Goal: Obtain resource: Download file/media

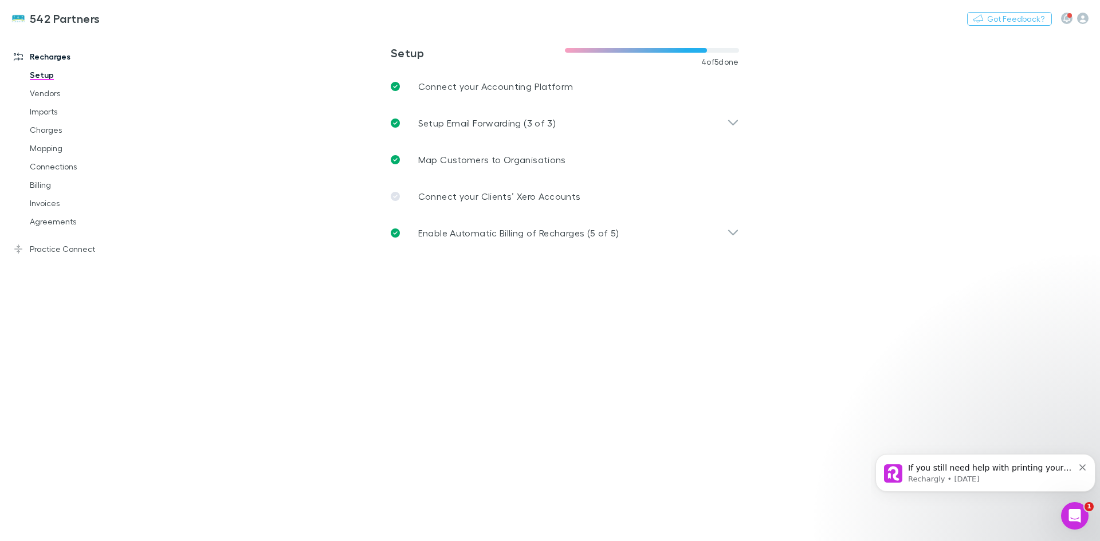
click at [47, 203] on link "Invoices" at bounding box center [86, 203] width 136 height 18
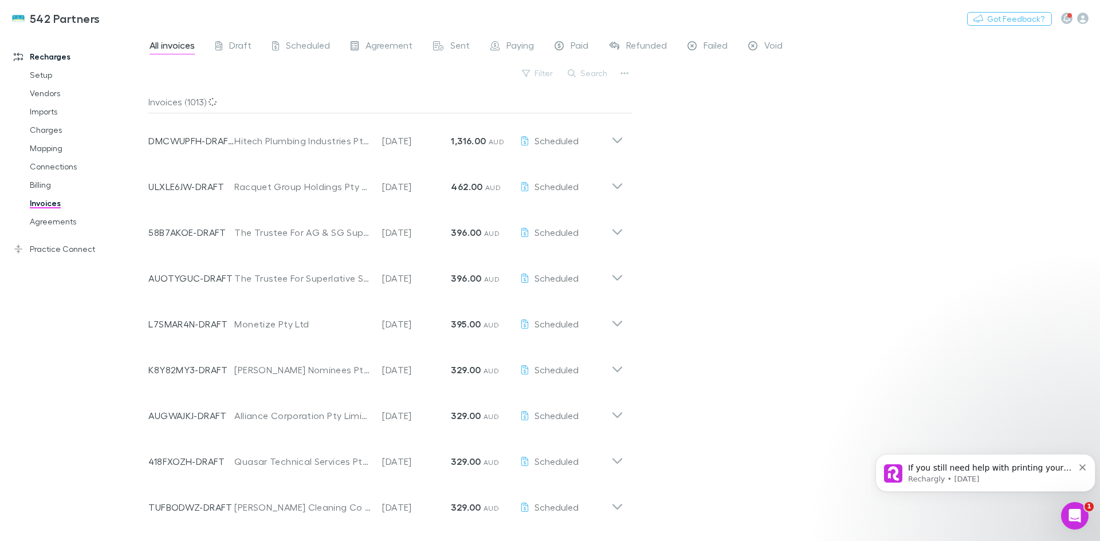
click at [596, 73] on button "Search" at bounding box center [588, 73] width 52 height 14
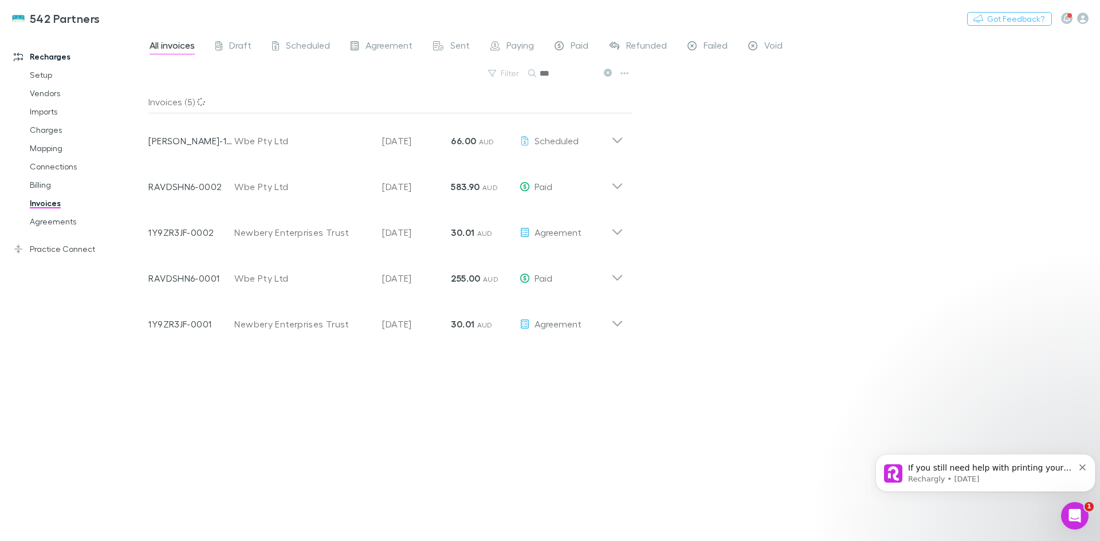
type input "***"
click at [616, 187] on icon at bounding box center [617, 182] width 12 height 23
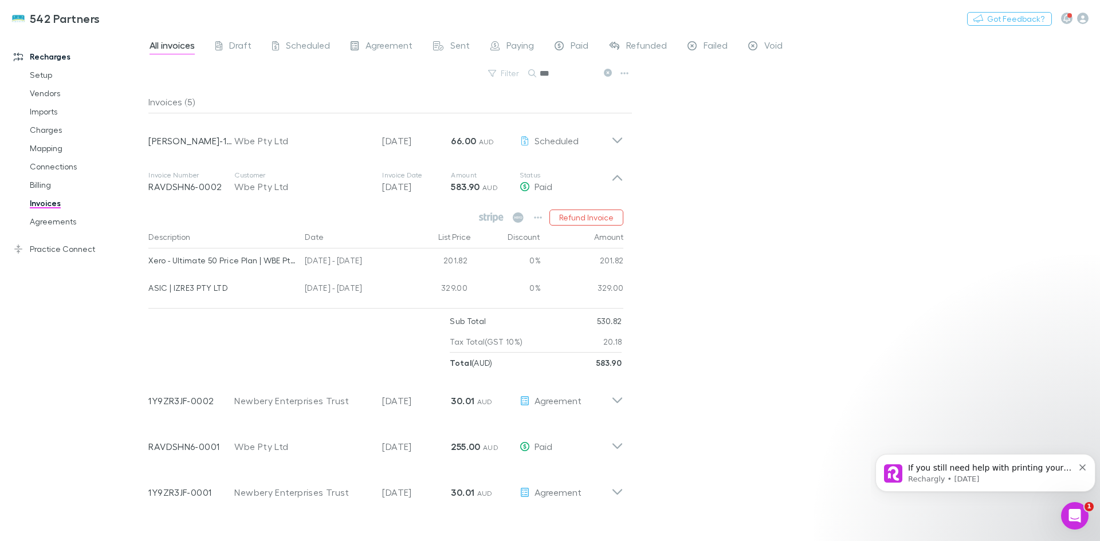
click at [619, 176] on icon at bounding box center [617, 182] width 12 height 23
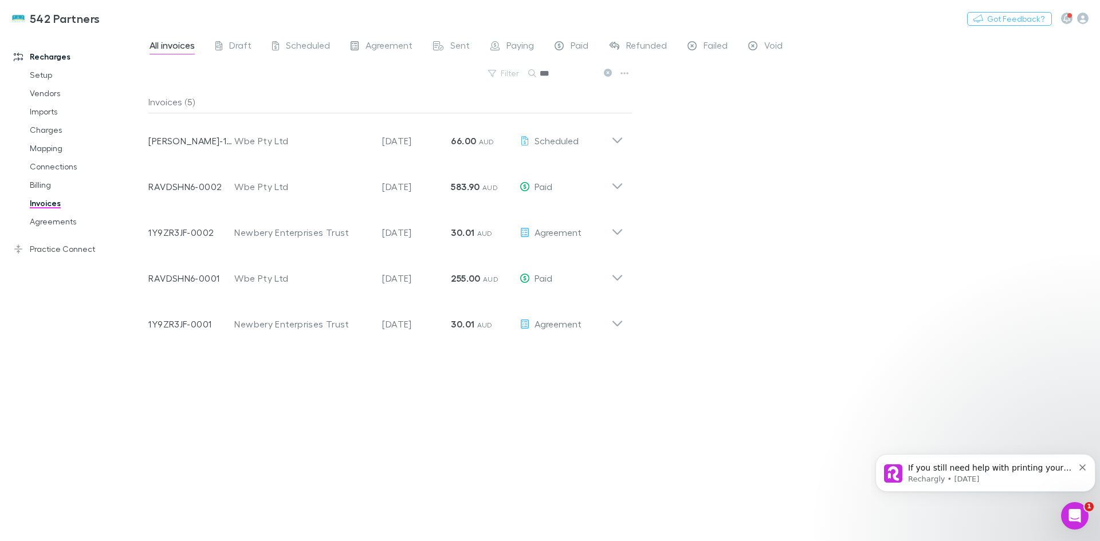
click at [621, 141] on icon at bounding box center [617, 136] width 12 height 23
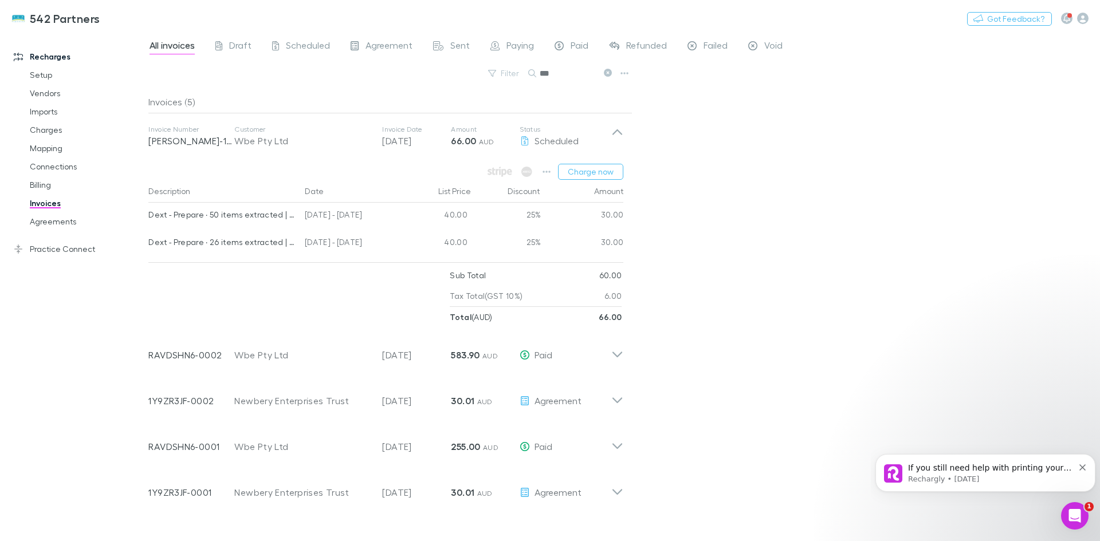
click at [621, 140] on icon at bounding box center [617, 136] width 12 height 23
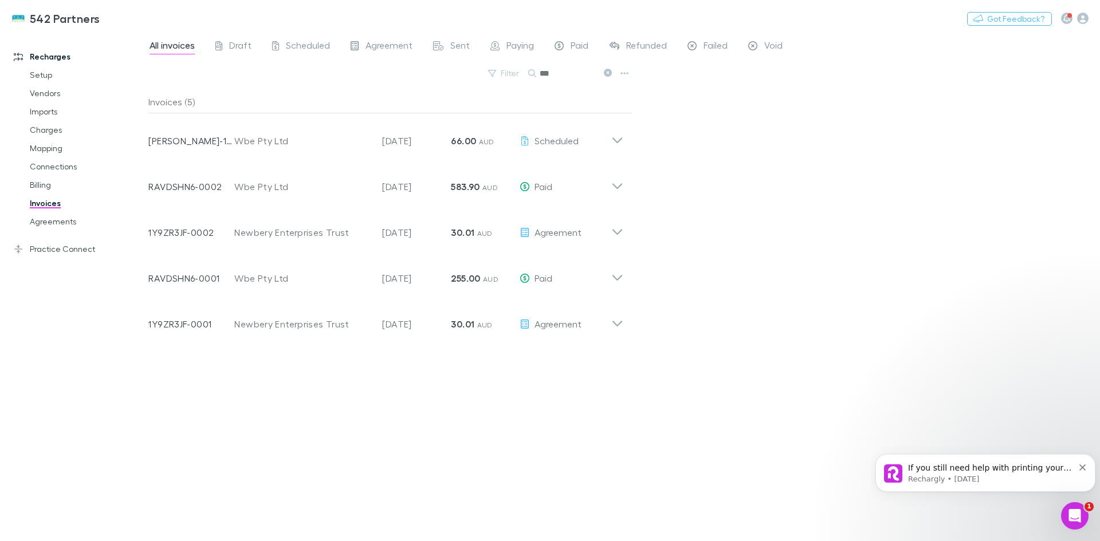
click at [617, 279] on icon at bounding box center [617, 278] width 10 height 6
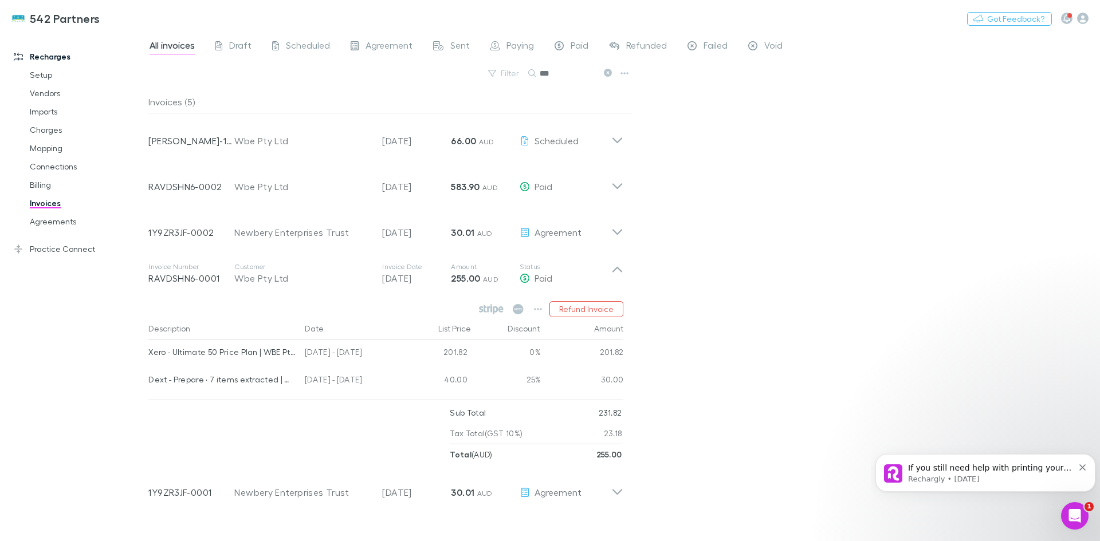
click at [617, 267] on icon at bounding box center [617, 270] width 10 height 6
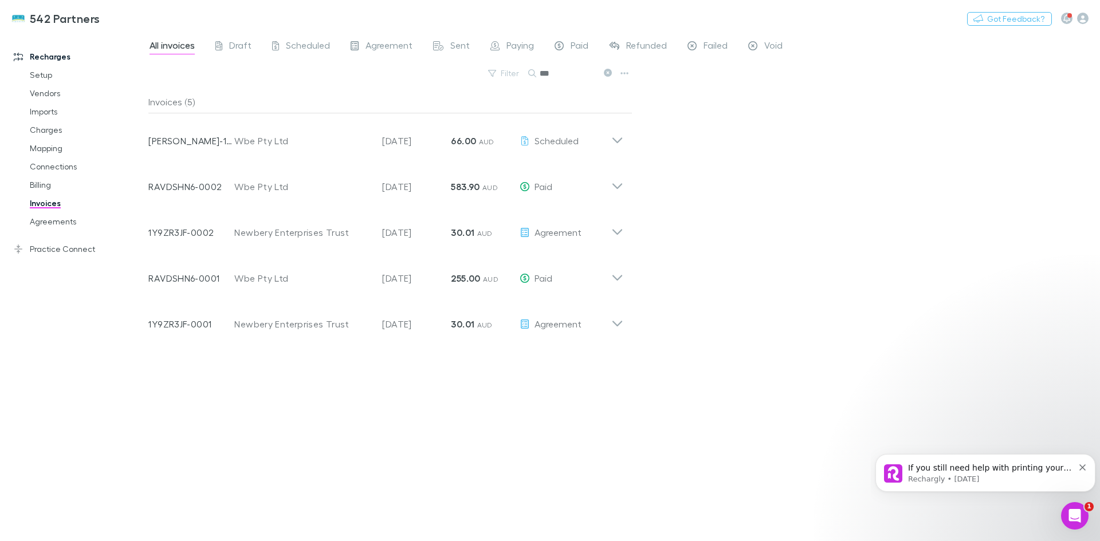
click at [52, 223] on link "Agreements" at bounding box center [86, 221] width 136 height 18
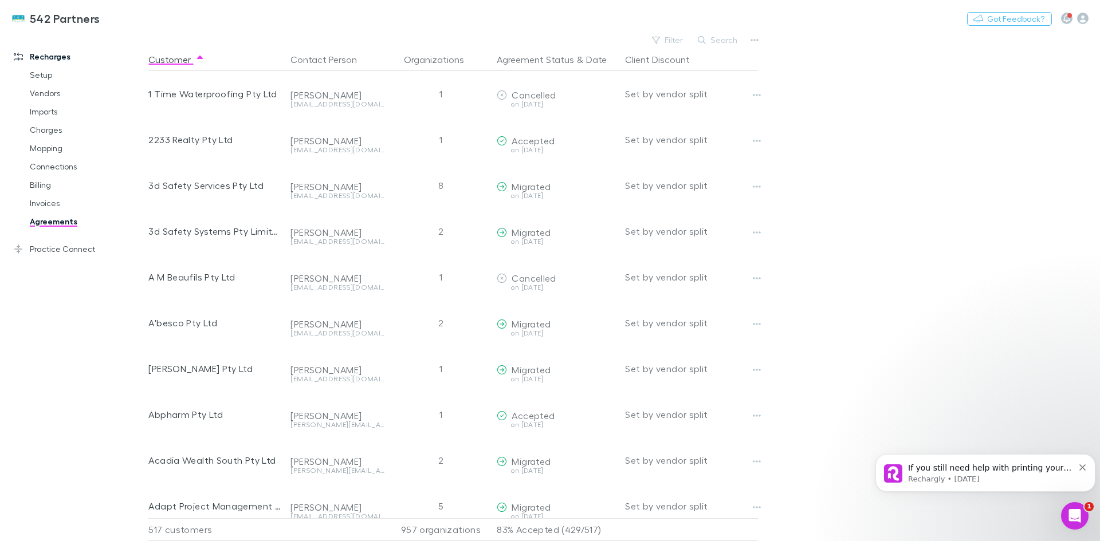
click at [731, 42] on button "Search" at bounding box center [718, 40] width 52 height 14
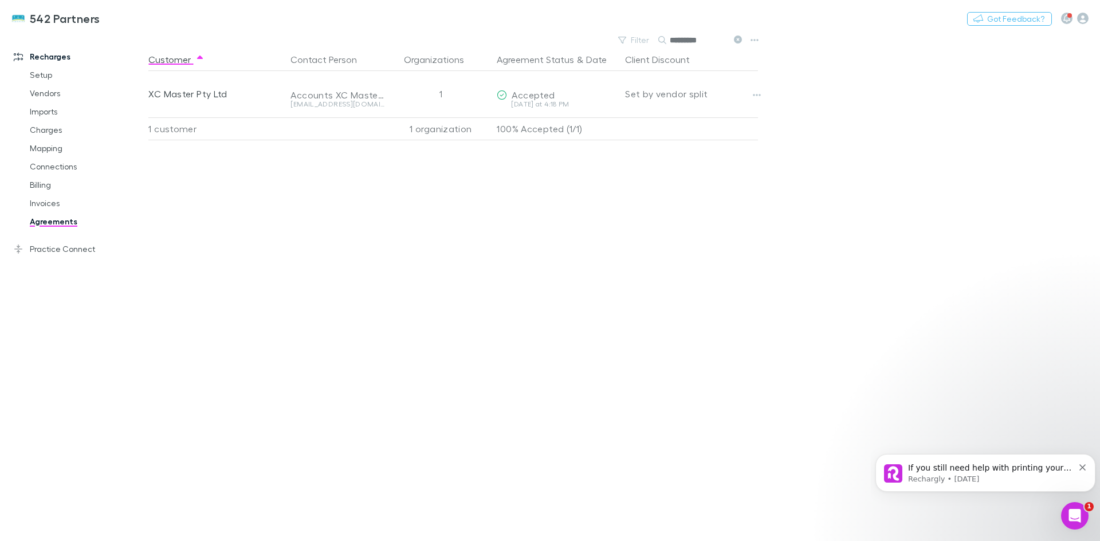
type input "*********"
click at [1085, 470] on icon "Dismiss notification" at bounding box center [1082, 467] width 6 height 6
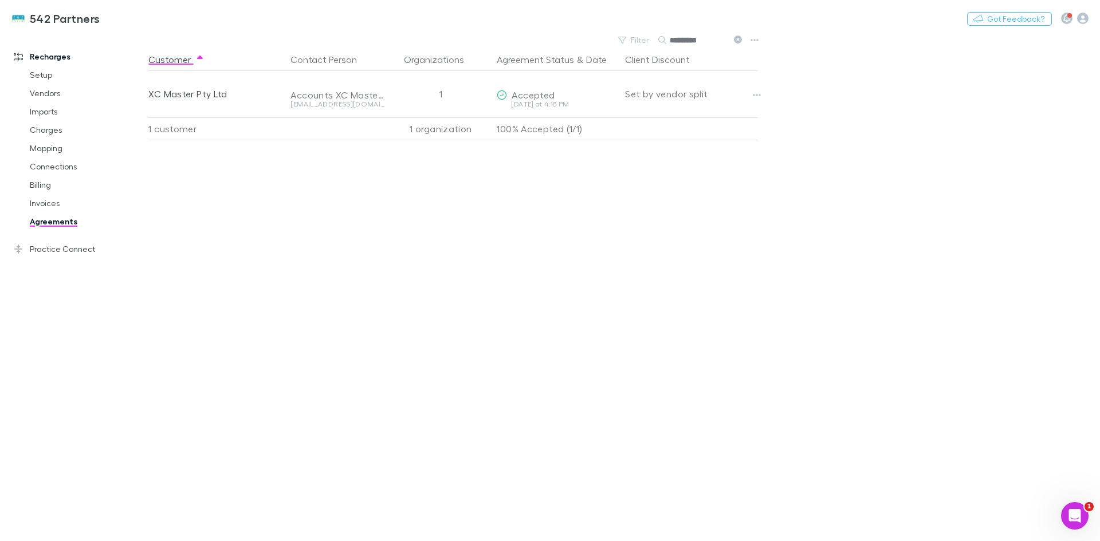
click at [41, 212] on link "Agreements" at bounding box center [86, 221] width 136 height 18
click at [43, 202] on link "Invoices" at bounding box center [86, 203] width 136 height 18
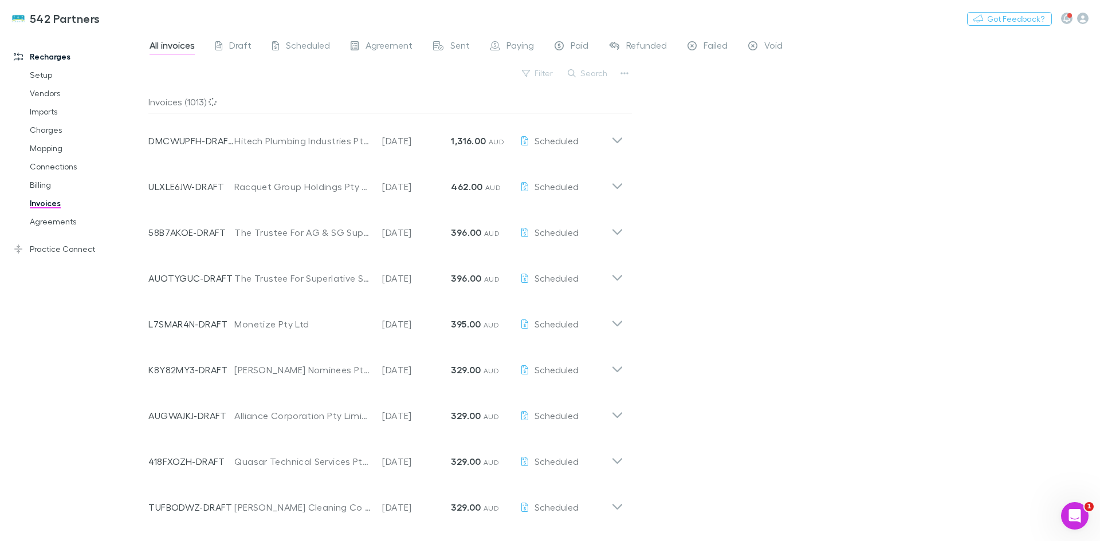
click at [586, 73] on button "Search" at bounding box center [588, 73] width 52 height 14
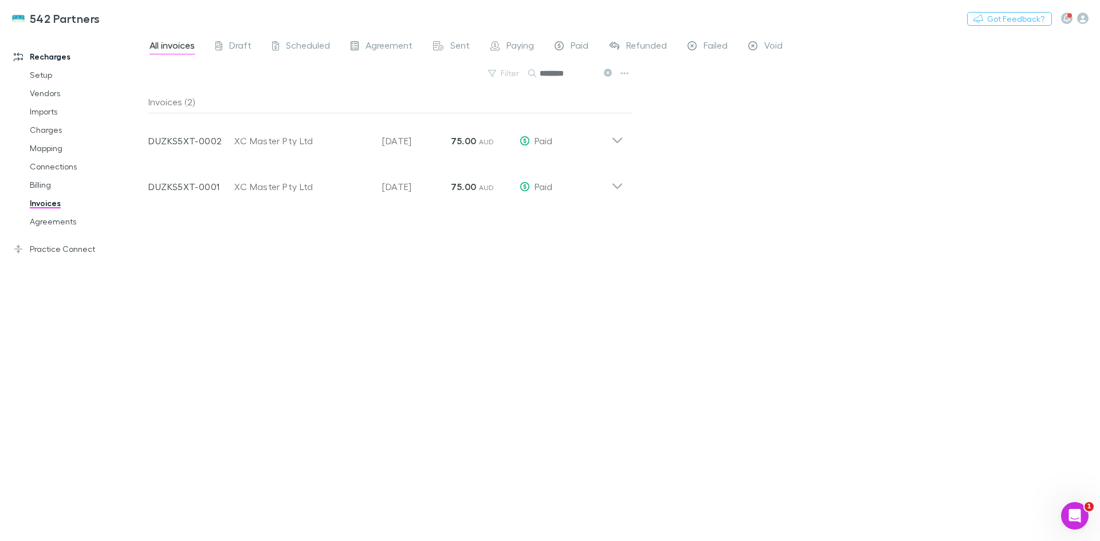
type input "********"
click at [615, 141] on icon at bounding box center [617, 136] width 12 height 23
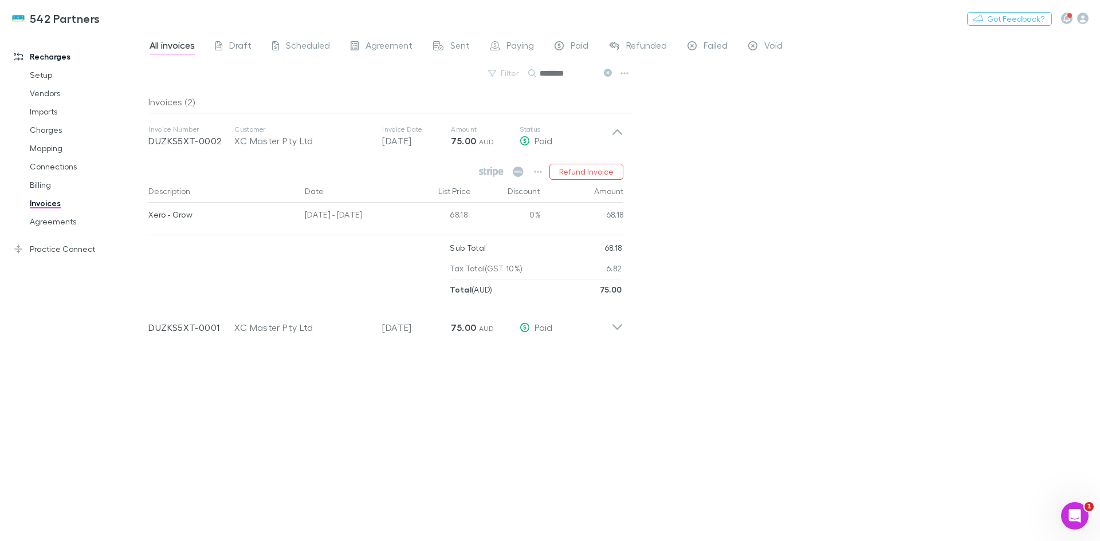
click at [474, 139] on strong "75.00" at bounding box center [463, 140] width 25 height 11
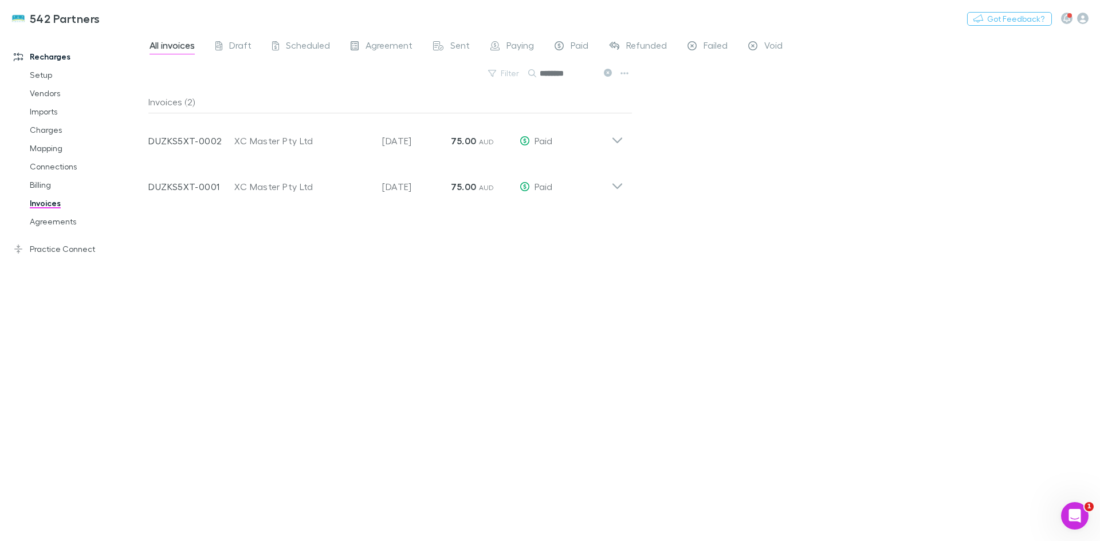
click at [167, 140] on p "DUZKS5XT-0002" at bounding box center [191, 141] width 86 height 14
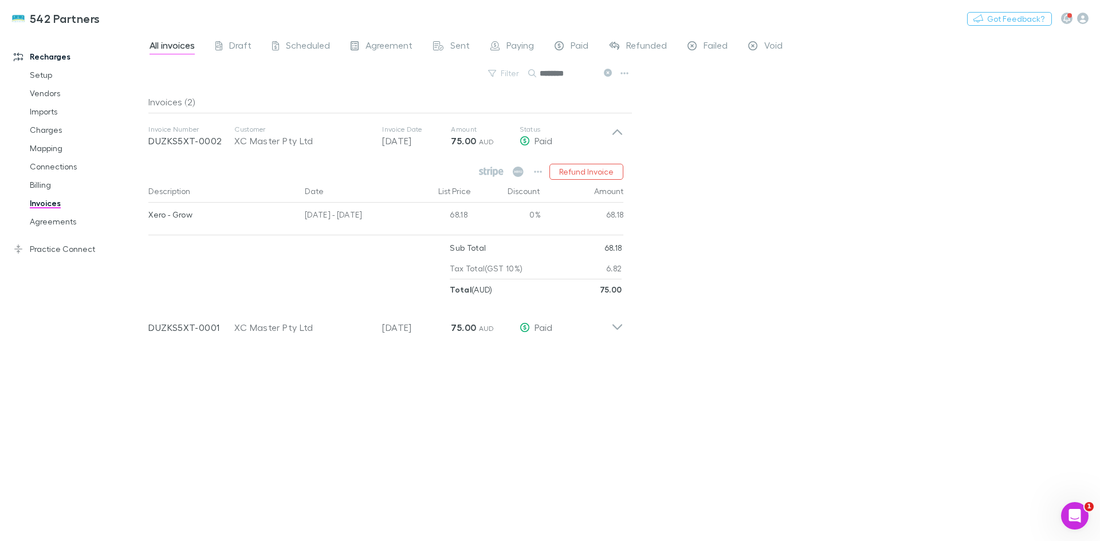
click at [618, 127] on icon at bounding box center [617, 136] width 12 height 23
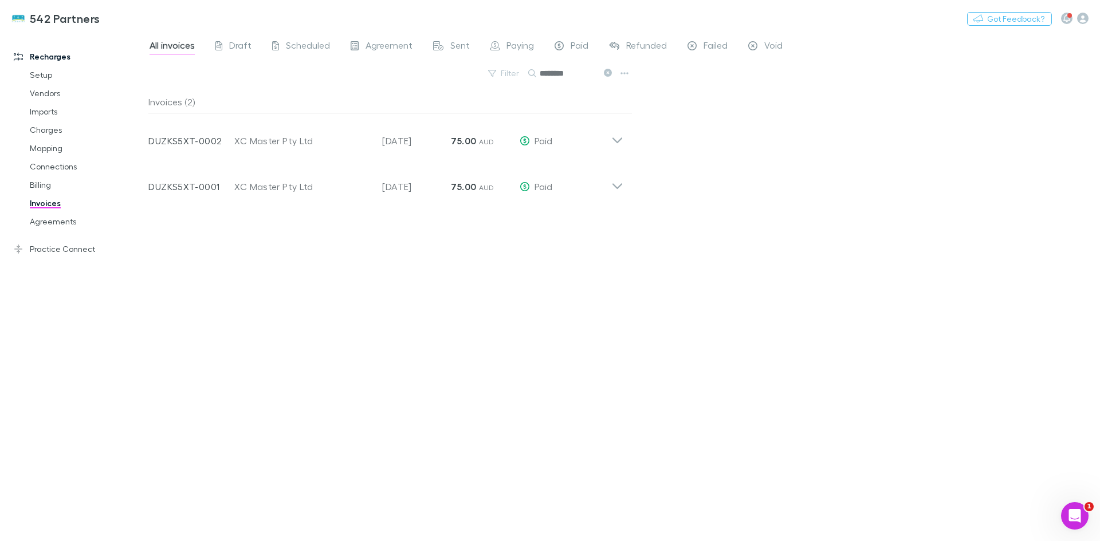
click at [56, 222] on link "Agreements" at bounding box center [86, 221] width 136 height 18
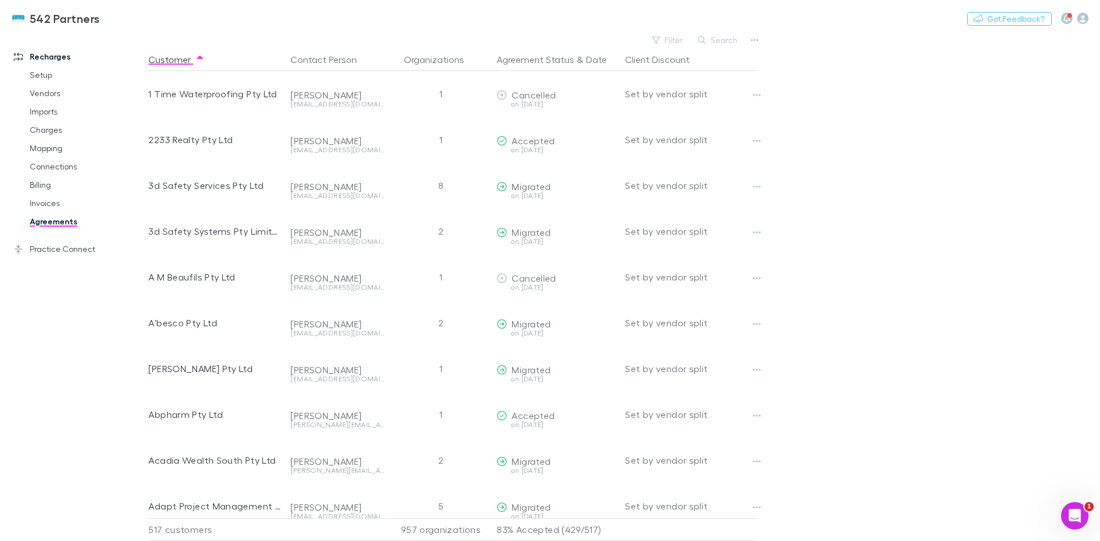
click at [712, 39] on button "Search" at bounding box center [718, 40] width 52 height 14
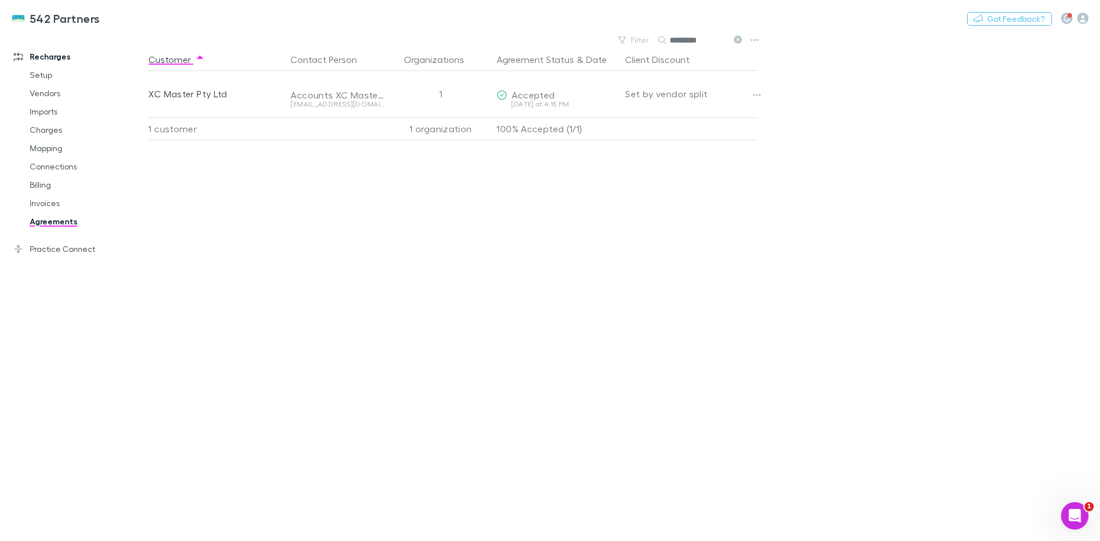
drag, startPoint x: 589, startPoint y: 94, endPoint x: 757, endPoint y: 8, distance: 189.3
click at [0, 0] on button "Copy link" at bounding box center [0, 0] width 0 height 0
drag, startPoint x: 722, startPoint y: 43, endPoint x: 645, endPoint y: 47, distance: 76.3
click at [645, 47] on div "Filter Search *********" at bounding box center [679, 40] width 134 height 16
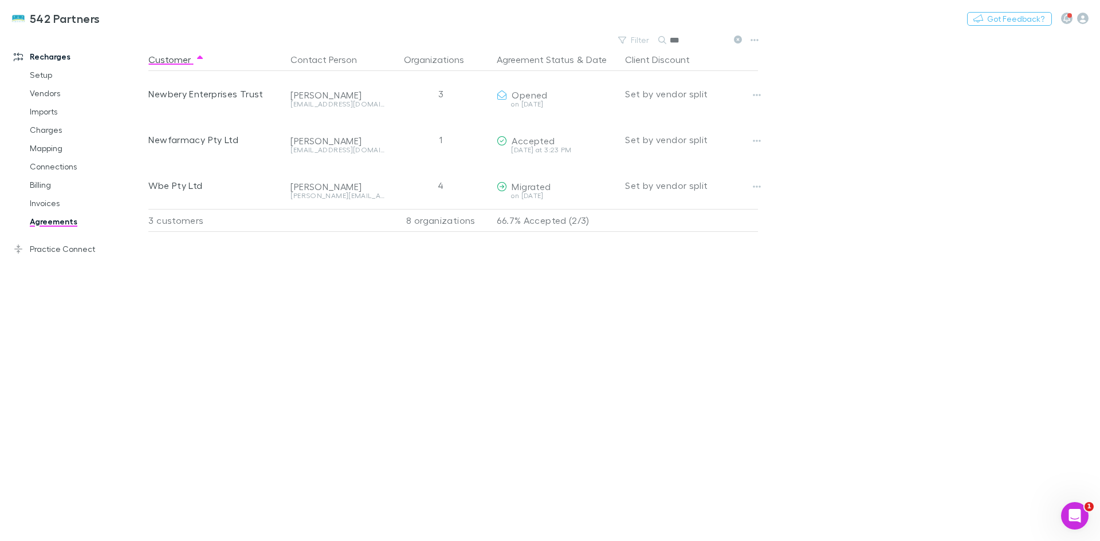
drag, startPoint x: 570, startPoint y: 188, endPoint x: 893, endPoint y: 5, distance: 370.6
click at [0, 0] on button "Copy link" at bounding box center [0, 0] width 0 height 0
drag, startPoint x: 677, startPoint y: 36, endPoint x: 635, endPoint y: 38, distance: 41.9
click at [637, 37] on div "Filter Search ***" at bounding box center [679, 40] width 134 height 16
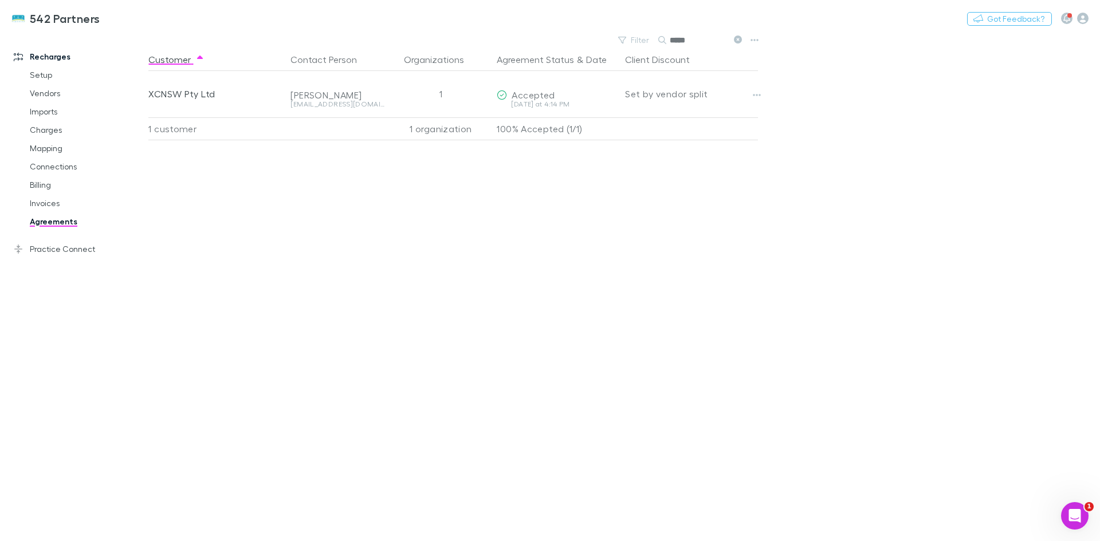
click at [0, 0] on button "Copy link" at bounding box center [0, 0] width 0 height 0
click at [696, 41] on input "*****" at bounding box center [697, 40] width 57 height 16
click at [0, 0] on button "Copy link" at bounding box center [0, 0] width 0 height 0
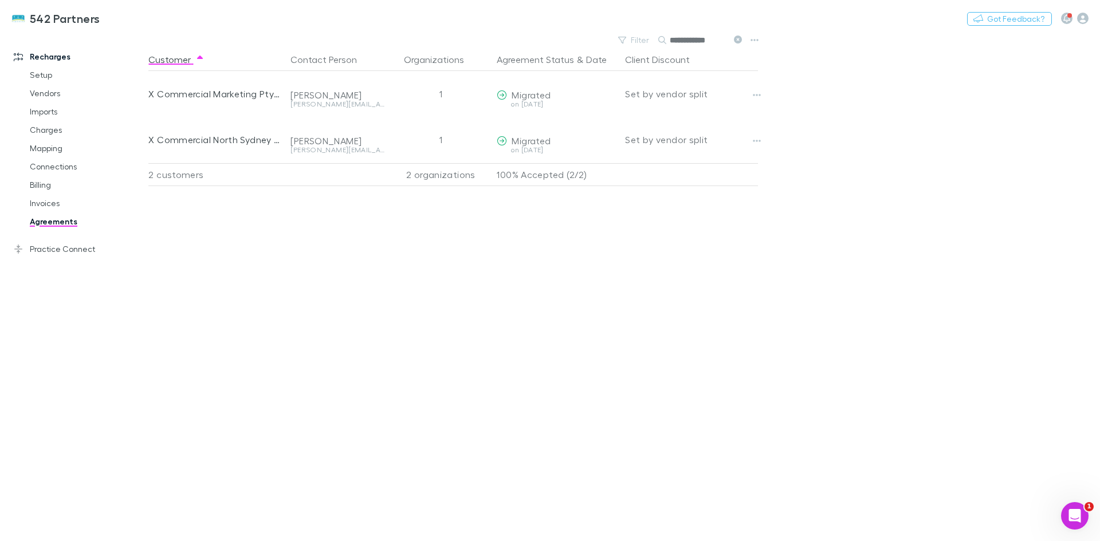
click at [761, 140] on button "button" at bounding box center [757, 141] width 16 height 16
drag, startPoint x: 511, startPoint y: 249, endPoint x: 551, endPoint y: 204, distance: 60.1
click at [518, 242] on div at bounding box center [550, 270] width 1100 height 541
click at [0, 0] on button "Copy link" at bounding box center [0, 0] width 0 height 0
drag, startPoint x: 584, startPoint y: 144, endPoint x: 594, endPoint y: 128, distance: 18.6
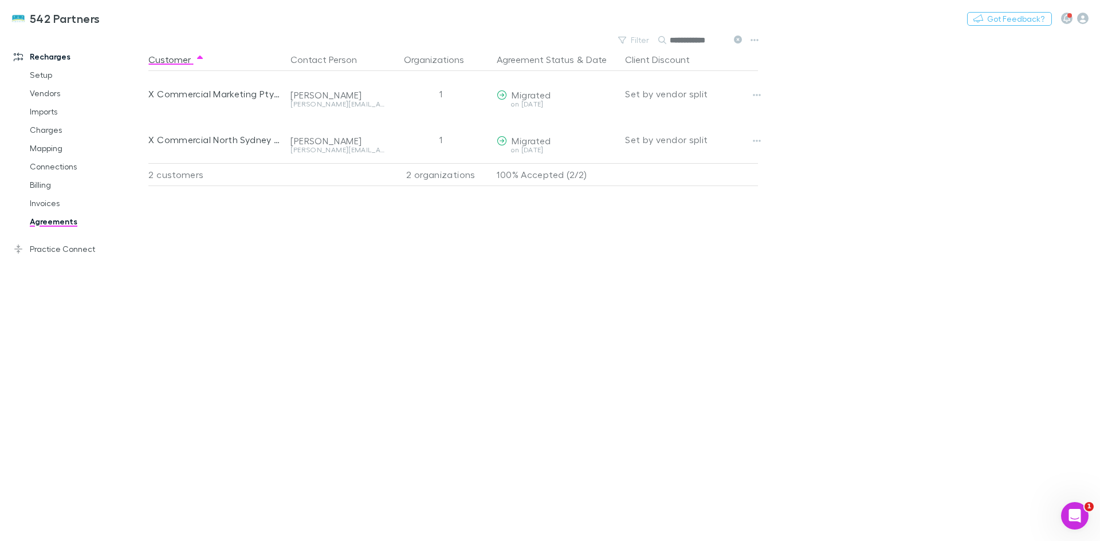
click at [0, 0] on button "Copy link" at bounding box center [0, 0] width 0 height 0
drag, startPoint x: 722, startPoint y: 41, endPoint x: 661, endPoint y: 48, distance: 61.2
click at [663, 49] on main "**********" at bounding box center [623, 286] width 951 height 509
type input "***"
click at [0, 0] on button "Copy link" at bounding box center [0, 0] width 0 height 0
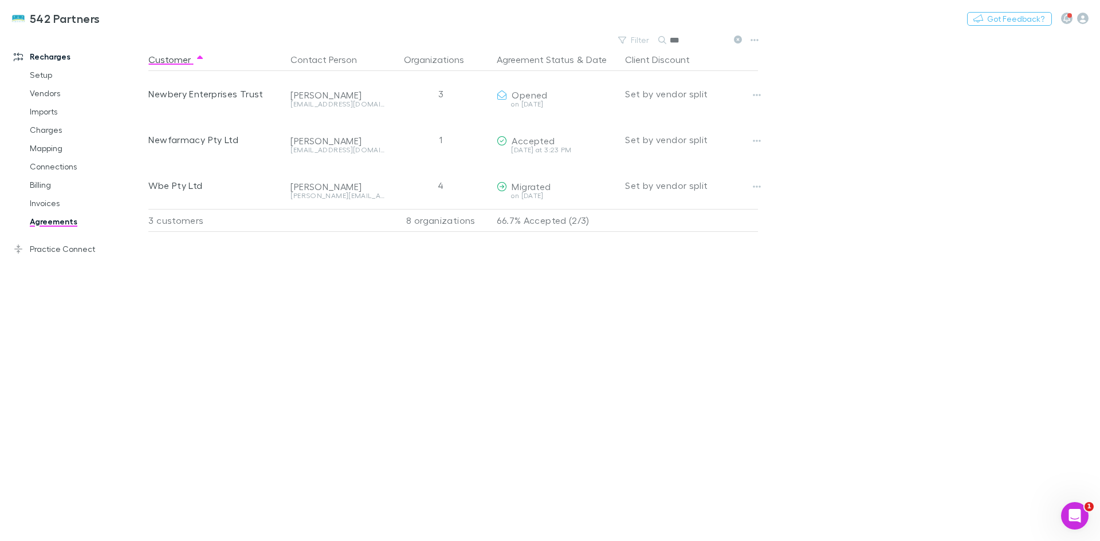
click at [36, 199] on link "Invoices" at bounding box center [86, 203] width 136 height 18
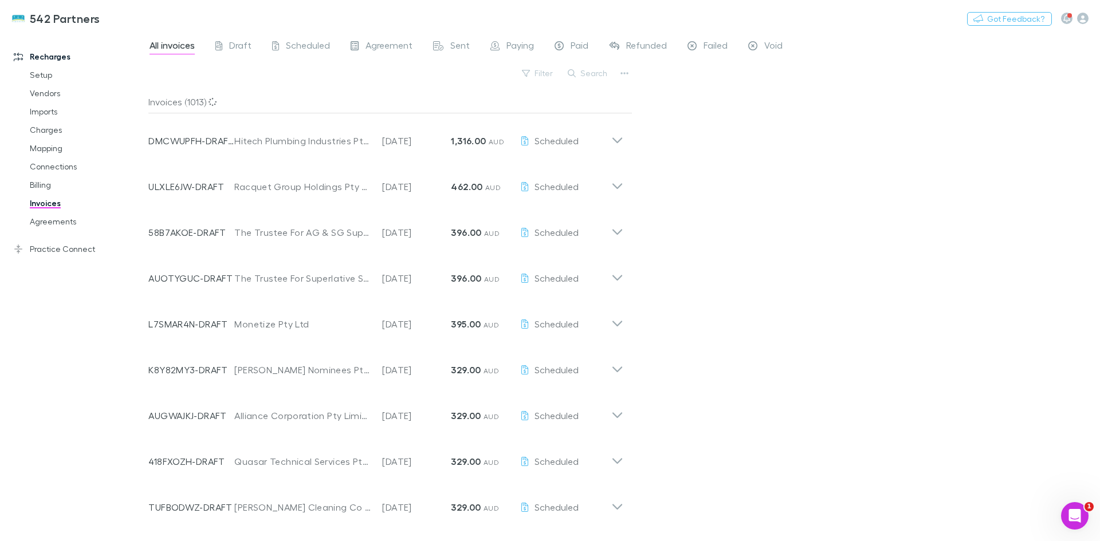
click at [762, 44] on div "Void" at bounding box center [765, 47] width 34 height 15
click at [589, 72] on button "Search" at bounding box center [588, 73] width 52 height 14
click at [702, 46] on div "Failed" at bounding box center [707, 47] width 40 height 15
click at [765, 49] on span "Void" at bounding box center [773, 47] width 18 height 15
click at [591, 76] on button "Search" at bounding box center [588, 73] width 52 height 14
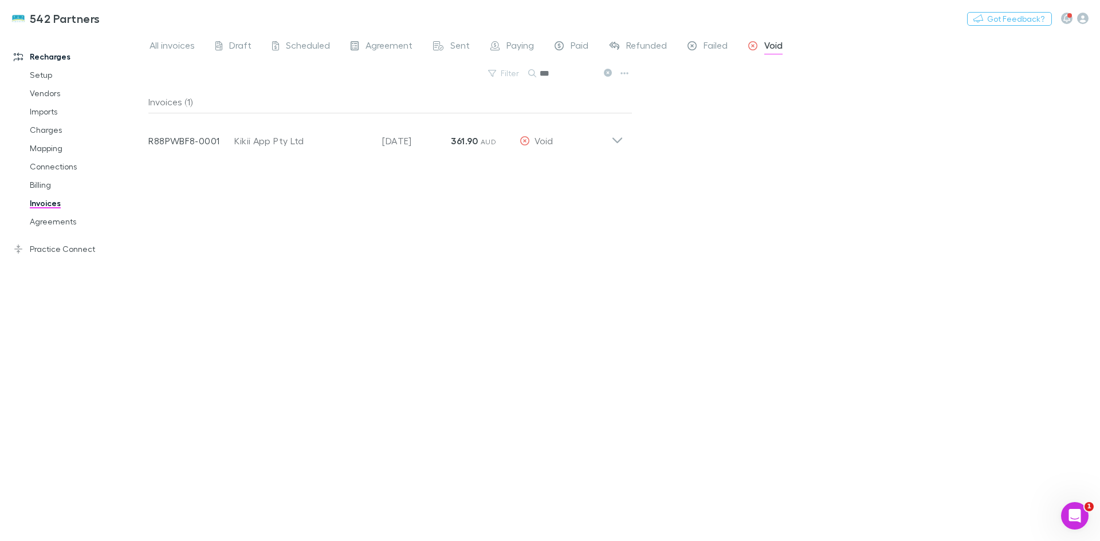
type input "***"
click at [608, 72] on icon at bounding box center [608, 73] width 8 height 8
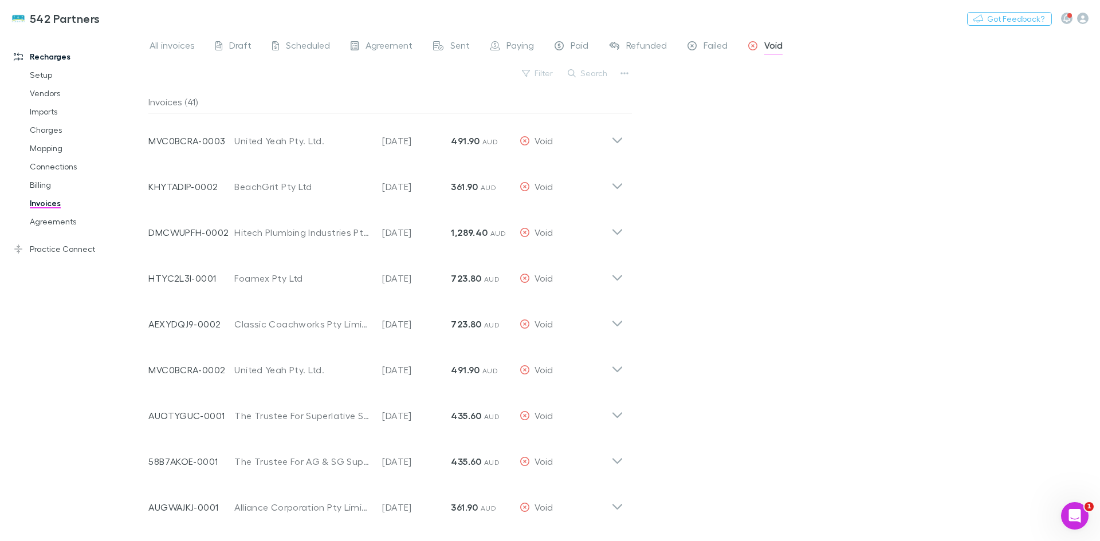
scroll to position [229, 0]
click at [54, 221] on link "Agreements" at bounding box center [86, 221] width 136 height 18
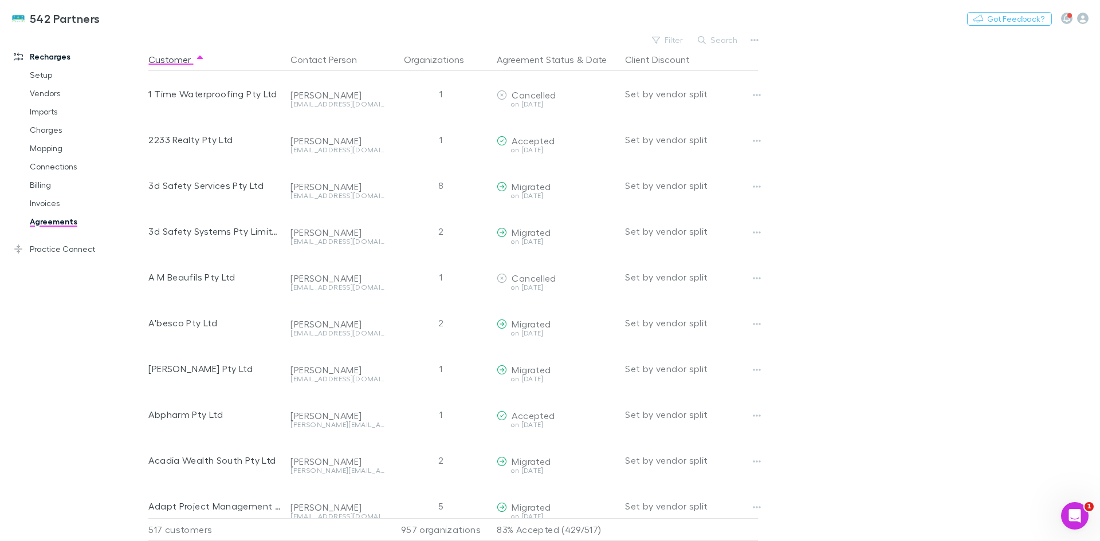
click at [731, 40] on button "Search" at bounding box center [718, 40] width 52 height 14
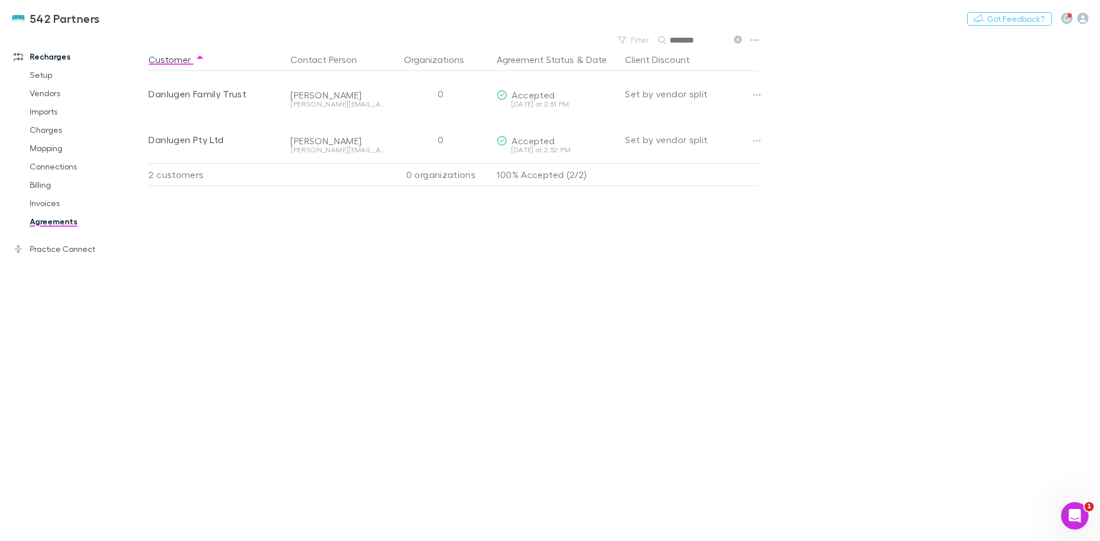
type input "********"
click at [0, 0] on button "Copy link" at bounding box center [0, 0] width 0 height 0
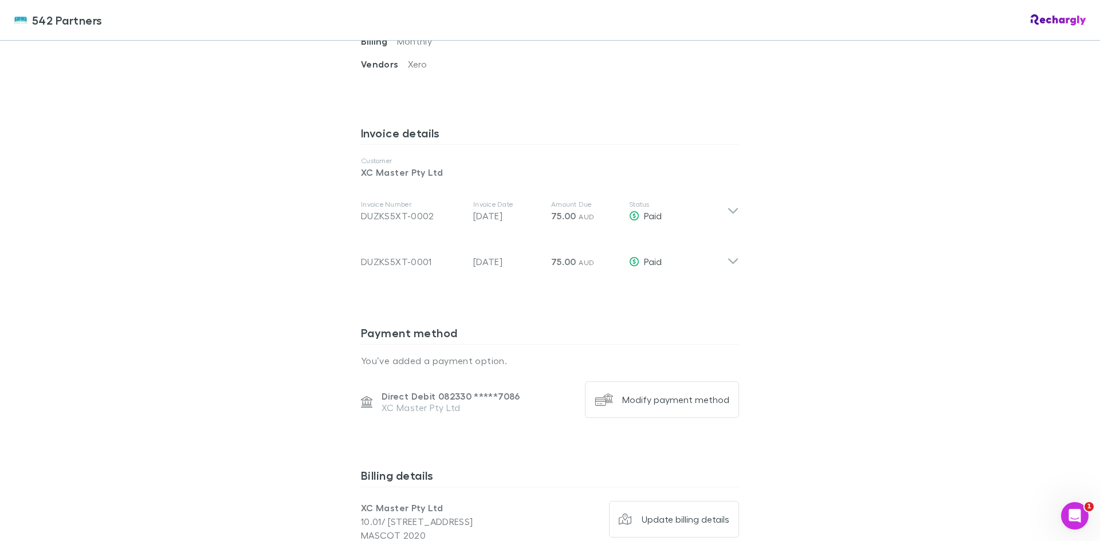
scroll to position [515, 0]
click at [728, 207] on icon at bounding box center [733, 209] width 12 height 14
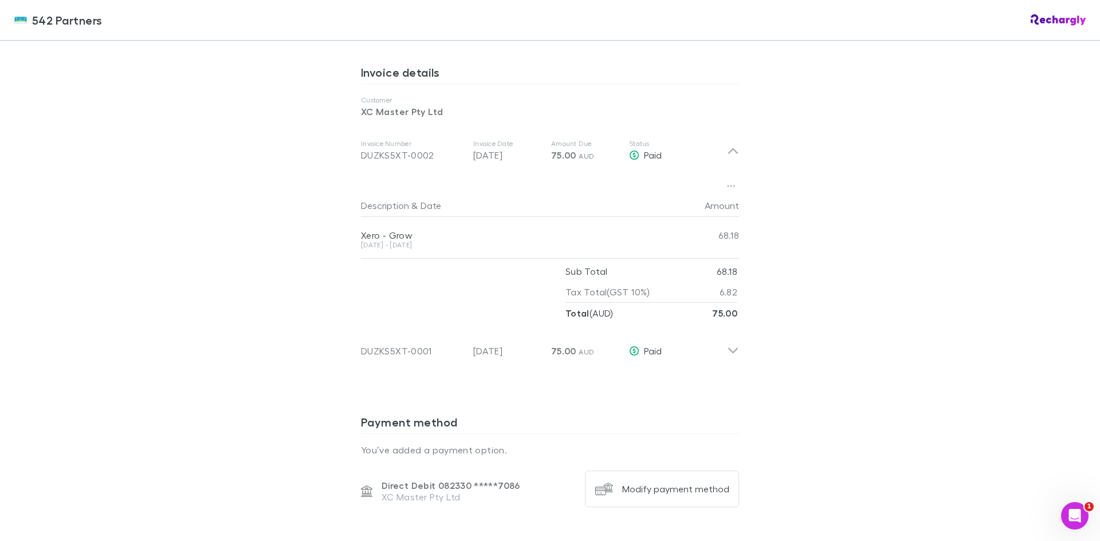
scroll to position [573, 0]
drag, startPoint x: 414, startPoint y: 151, endPoint x: 422, endPoint y: 152, distance: 7.6
click at [415, 151] on div "DUZKS5XT-0002" at bounding box center [412, 156] width 103 height 14
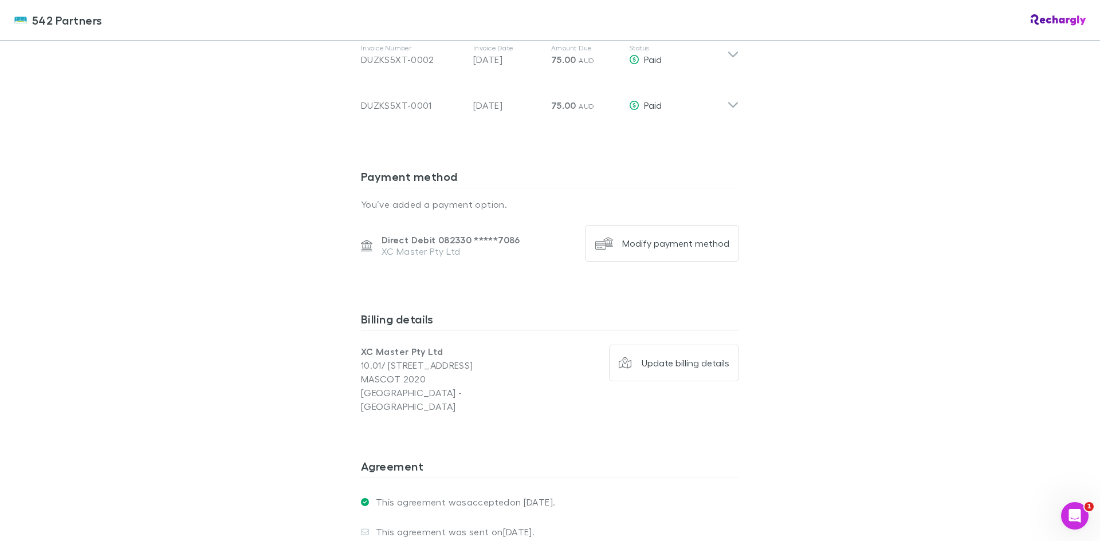
scroll to position [441, 0]
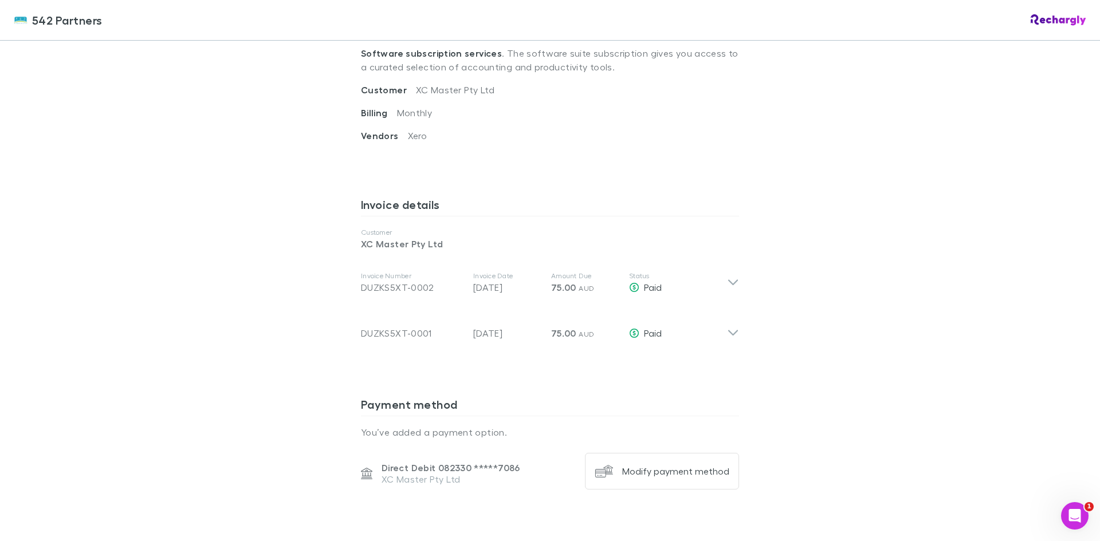
click at [737, 279] on div "Invoice Number DUZKS5XT-0002 Invoice Date 05 Sep 2025 Amount Due 75.00 AUD Stat…" at bounding box center [550, 283] width 396 height 46
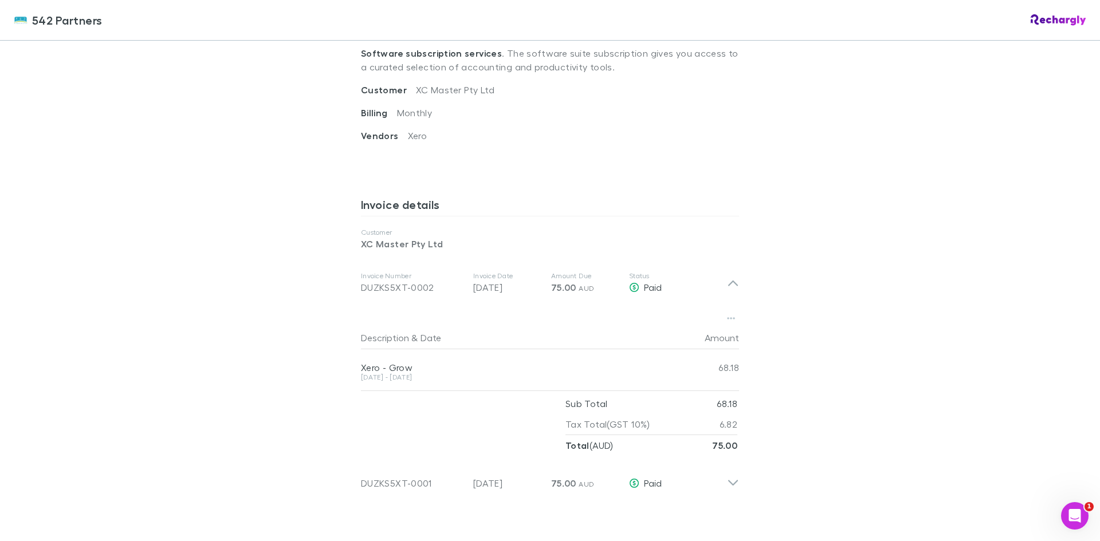
click at [729, 315] on icon "button" at bounding box center [731, 318] width 8 height 9
click at [660, 346] on p "Download PDF" at bounding box center [655, 341] width 139 height 14
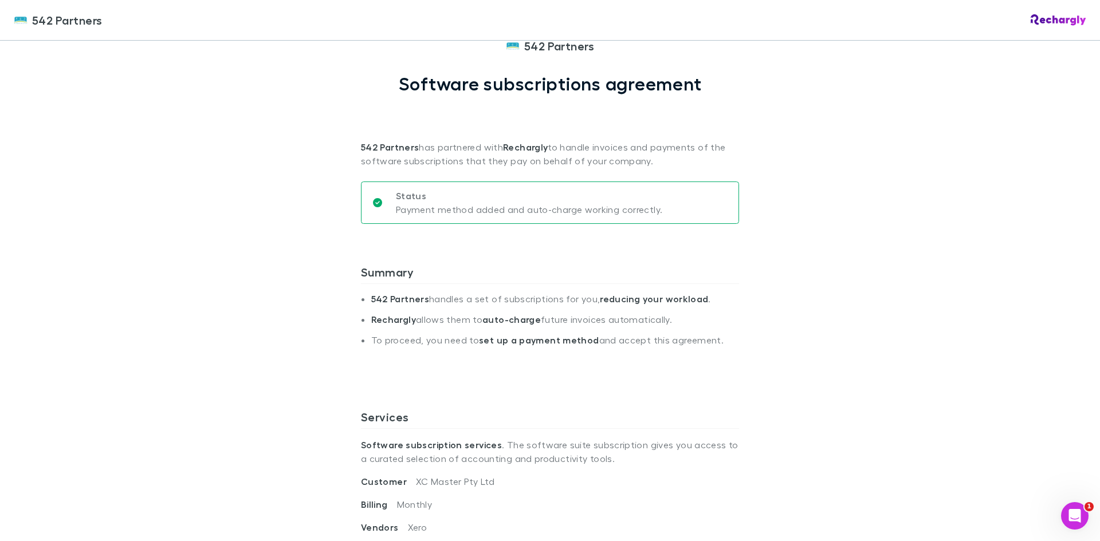
scroll to position [0, 0]
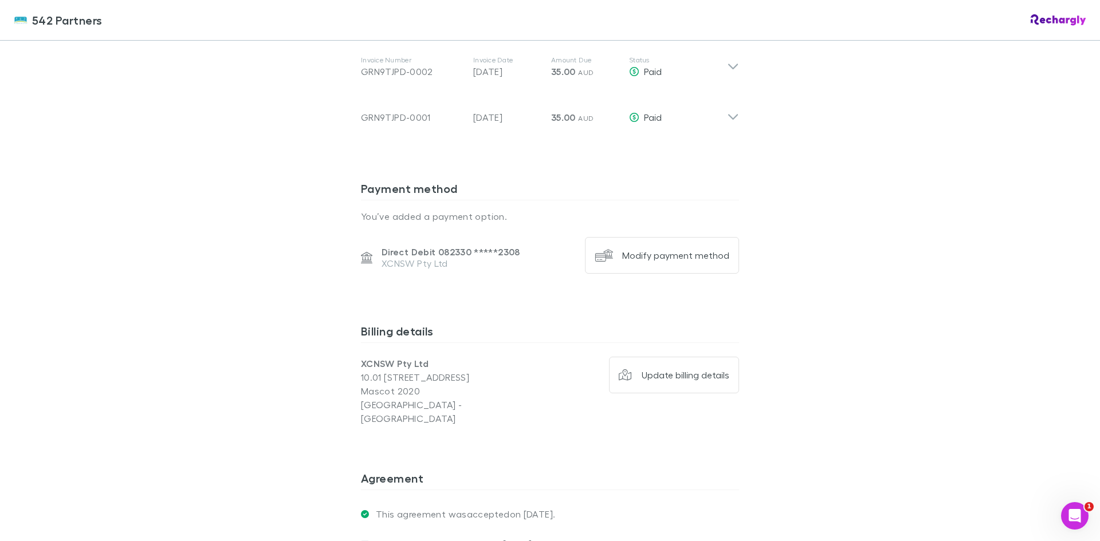
scroll to position [573, 0]
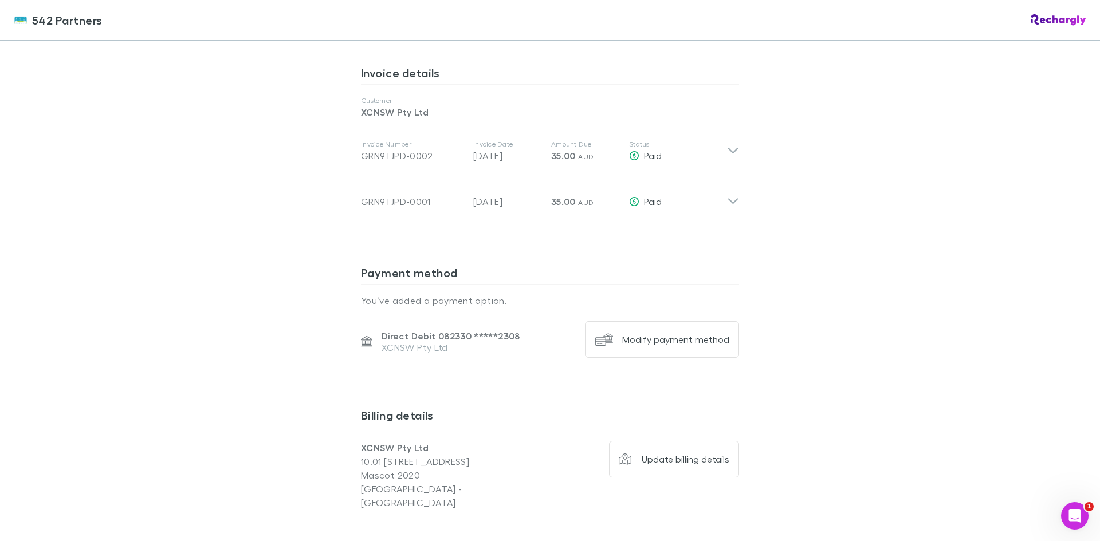
click at [732, 148] on icon at bounding box center [733, 151] width 12 height 14
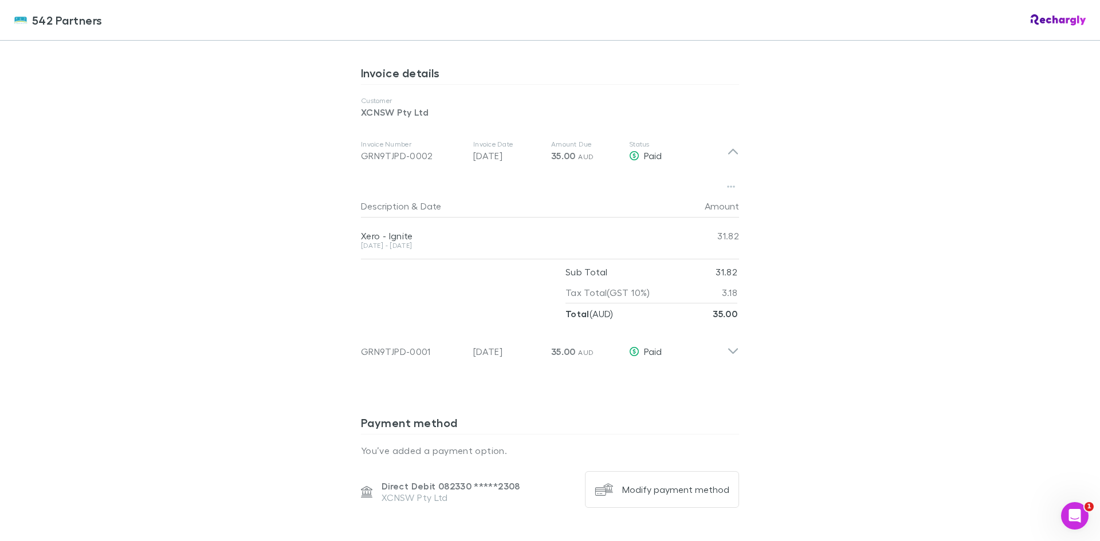
click at [730, 185] on icon "button" at bounding box center [731, 186] width 8 height 9
click at [676, 213] on p "Download PDF" at bounding box center [655, 210] width 139 height 14
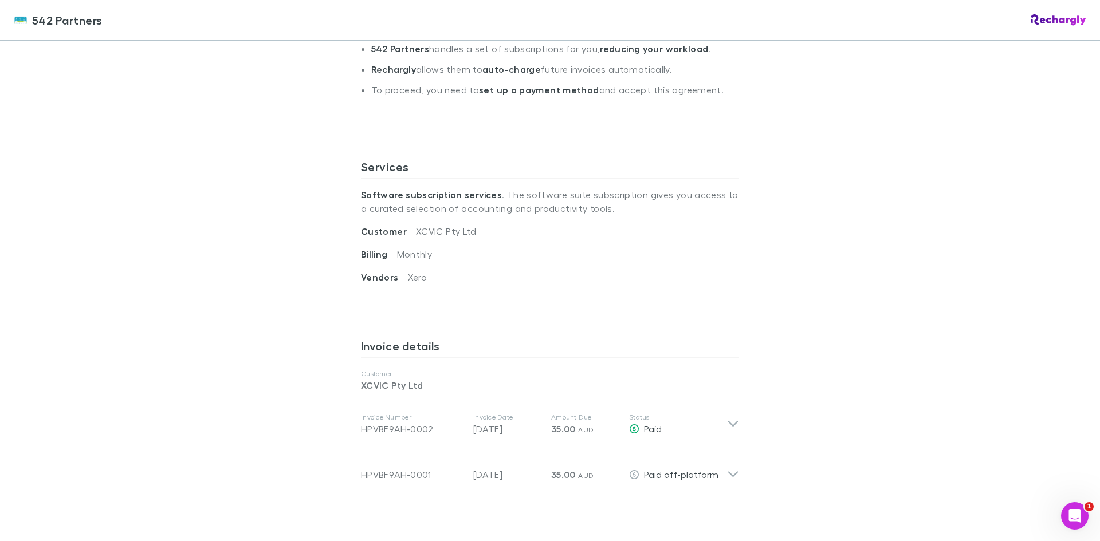
scroll to position [401, 0]
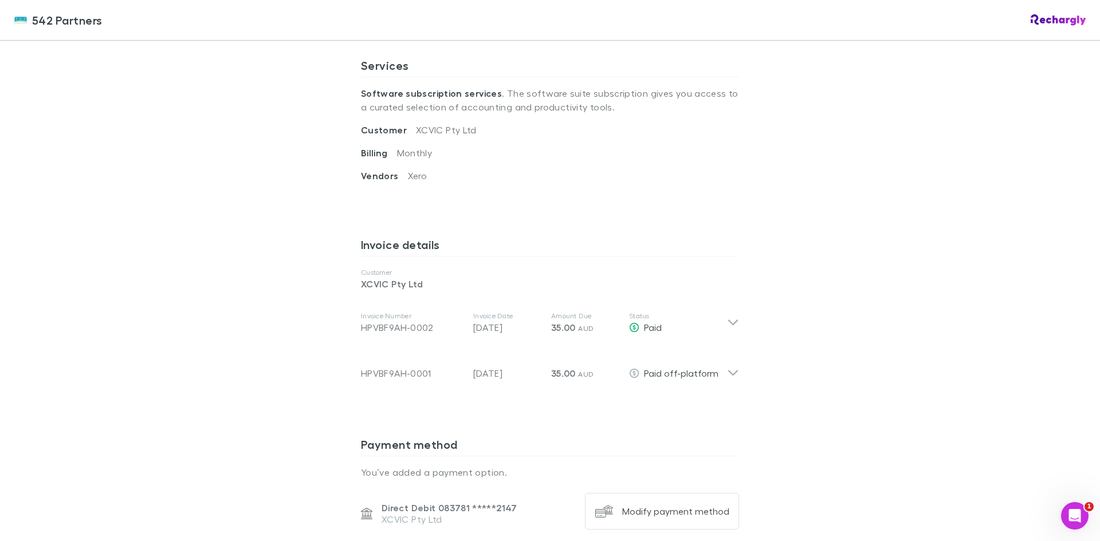
click at [733, 324] on icon at bounding box center [733, 323] width 12 height 14
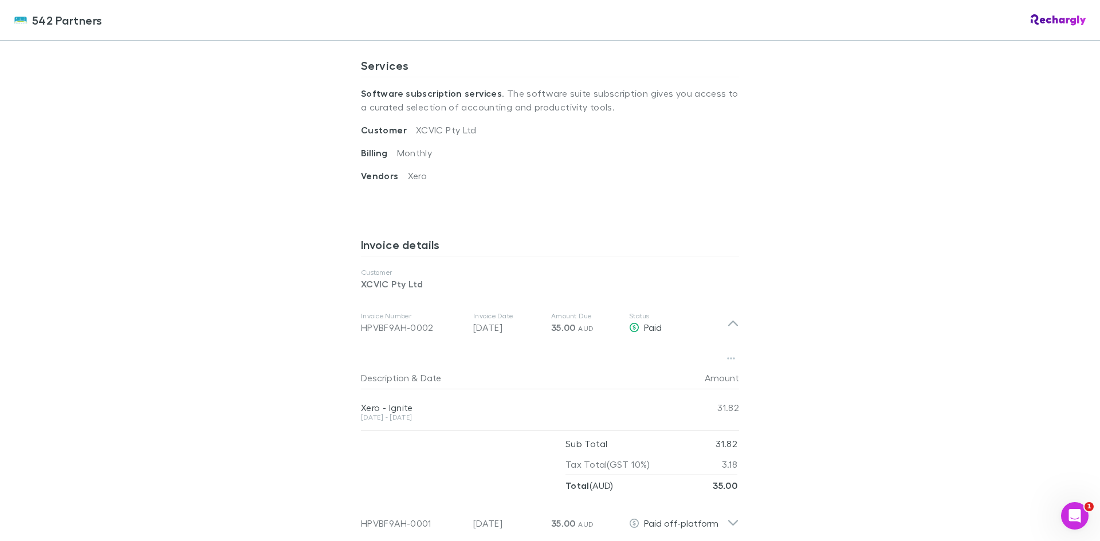
click at [728, 359] on icon "button" at bounding box center [731, 359] width 8 height 2
click at [670, 375] on p "Download PDF" at bounding box center [655, 382] width 139 height 14
click at [731, 354] on button "button" at bounding box center [731, 358] width 16 height 16
click at [679, 379] on p "Download PDF" at bounding box center [655, 382] width 139 height 14
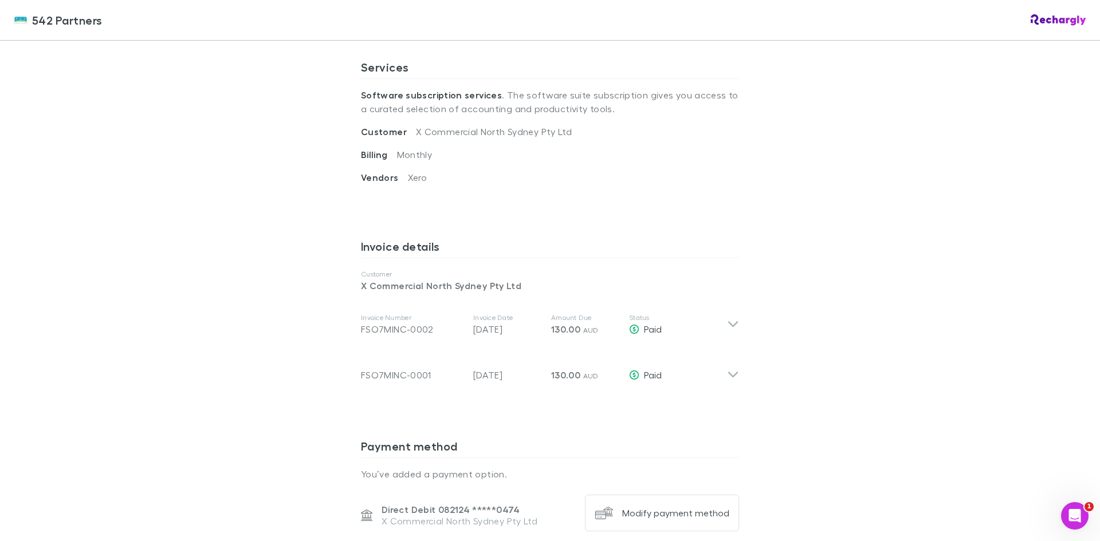
scroll to position [401, 0]
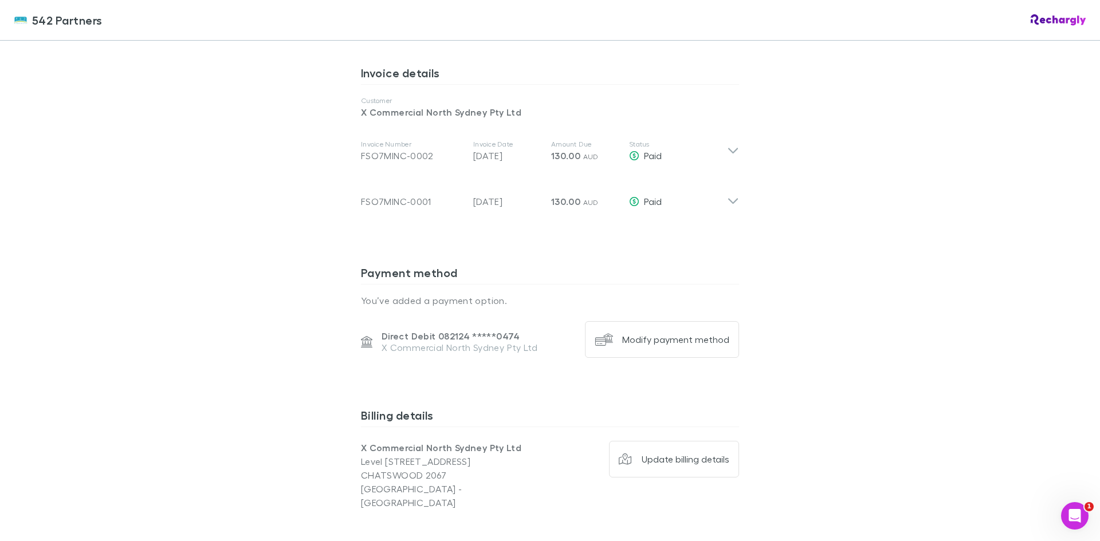
scroll to position [515, 0]
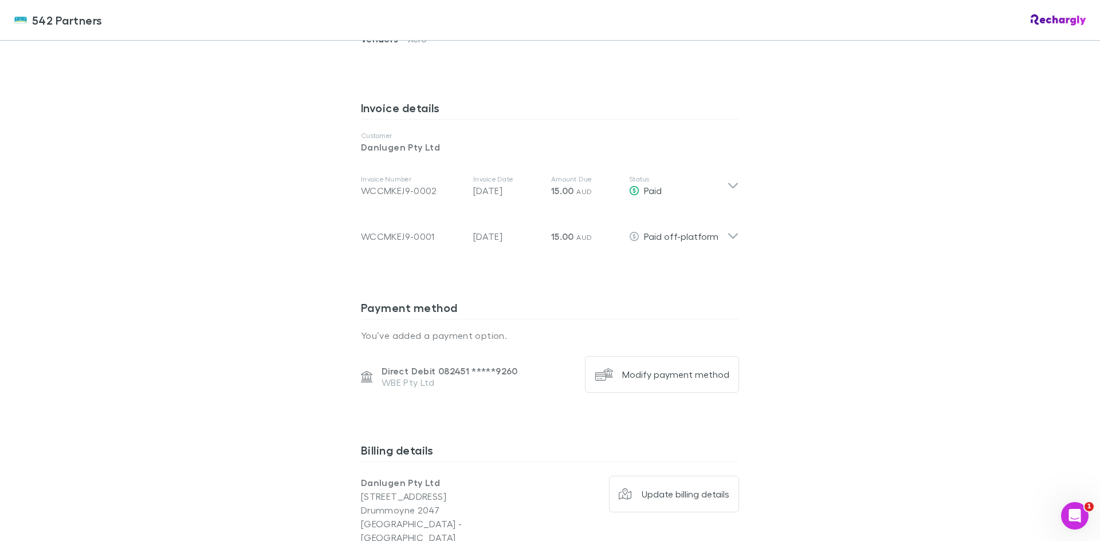
scroll to position [515, 0]
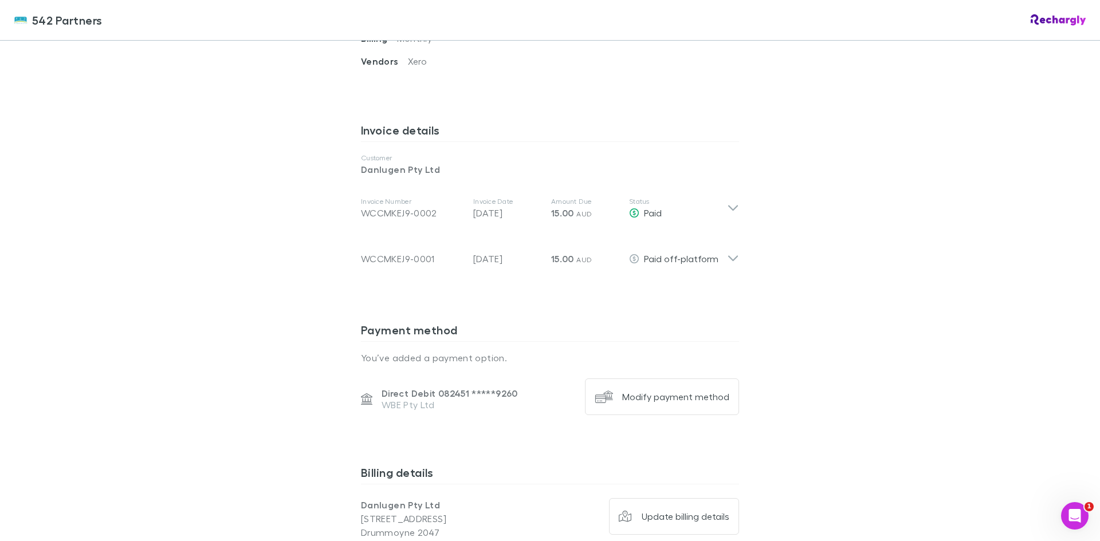
click at [736, 210] on div "Invoice Number WCCMKEJ9-0002 Invoice Date [DATE] Amount Due 15.00 AUD Status Pa…" at bounding box center [550, 209] width 396 height 46
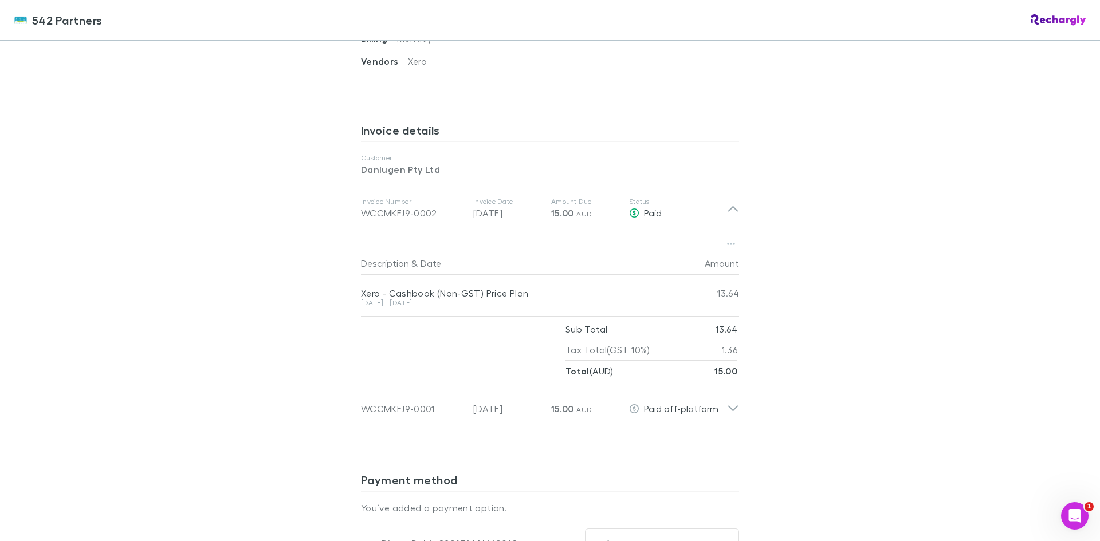
click at [727, 245] on icon "button" at bounding box center [731, 244] width 8 height 2
click at [633, 270] on p "Download PDF" at bounding box center [655, 267] width 139 height 14
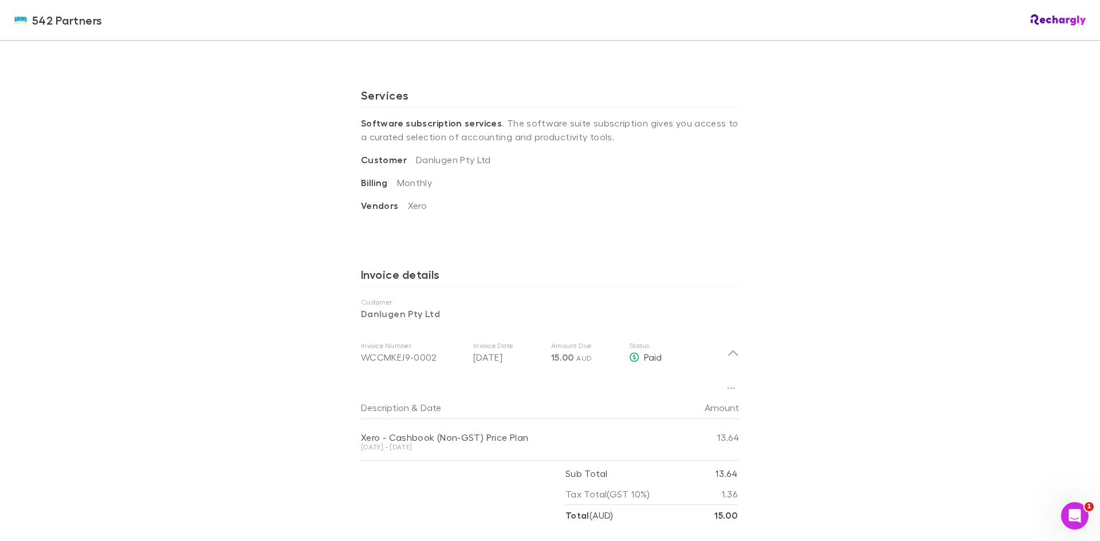
scroll to position [229, 0]
